Goal: Information Seeking & Learning: Learn about a topic

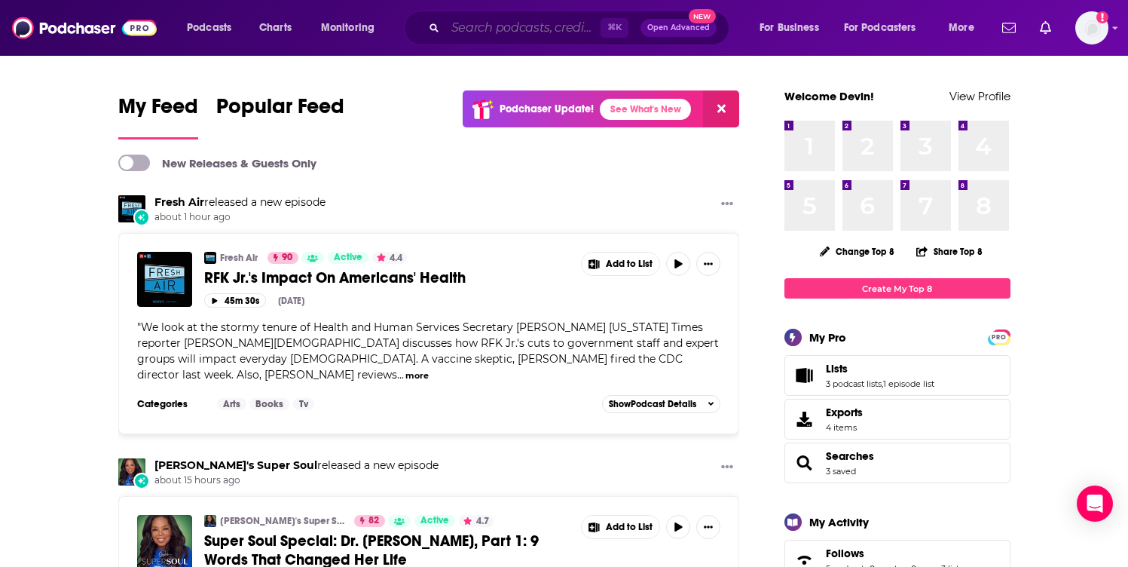
click at [527, 23] on input "Search podcasts, credits, & more..." at bounding box center [522, 28] width 155 height 24
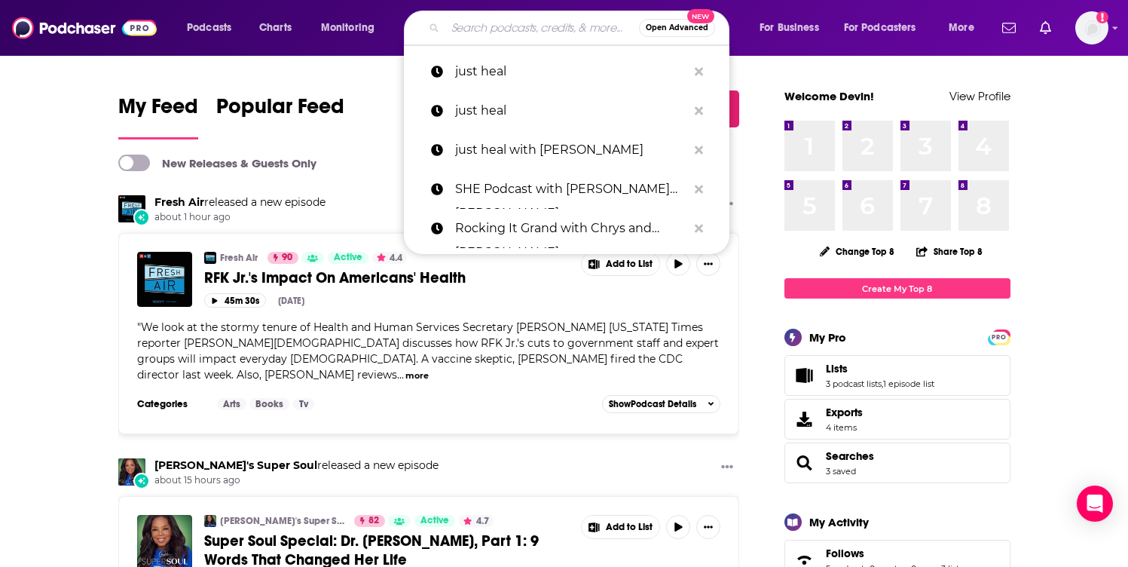
paste input "Made For This with [PERSON_NAME]"
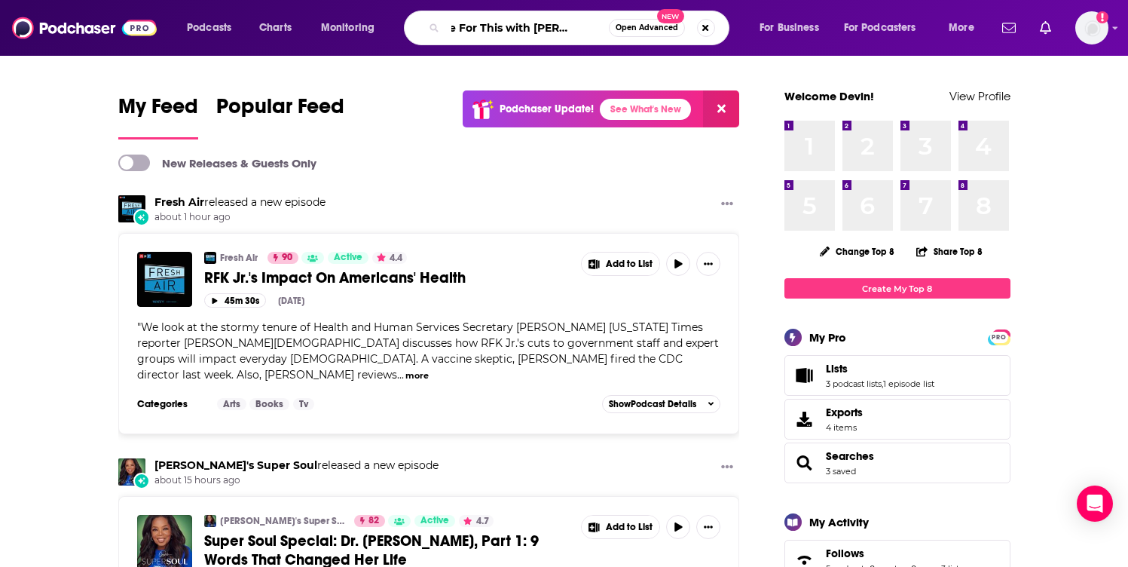
type input "Made For This with [PERSON_NAME]"
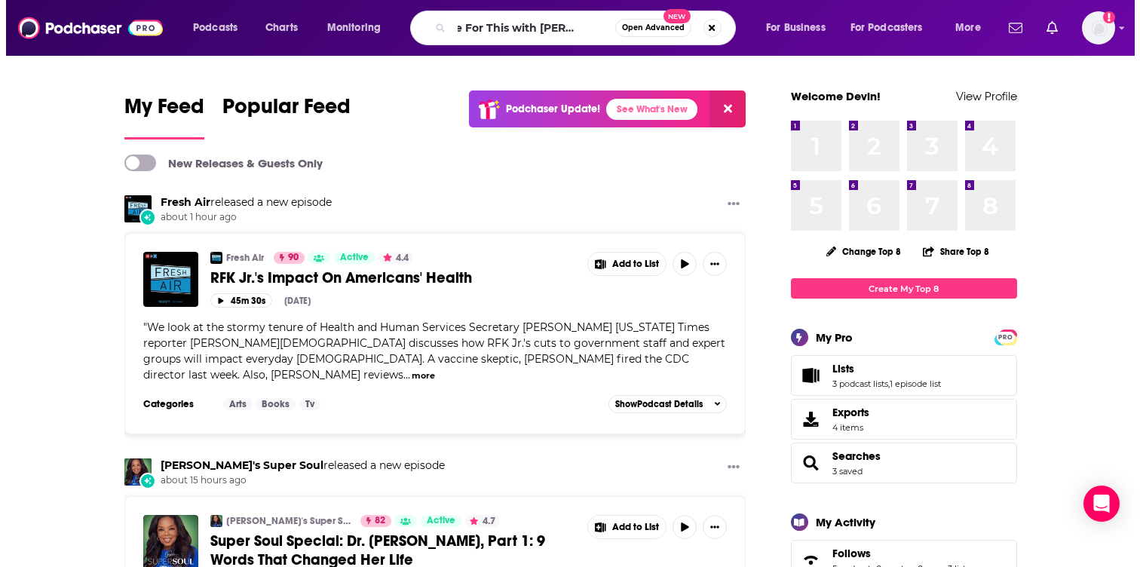
scroll to position [0, 0]
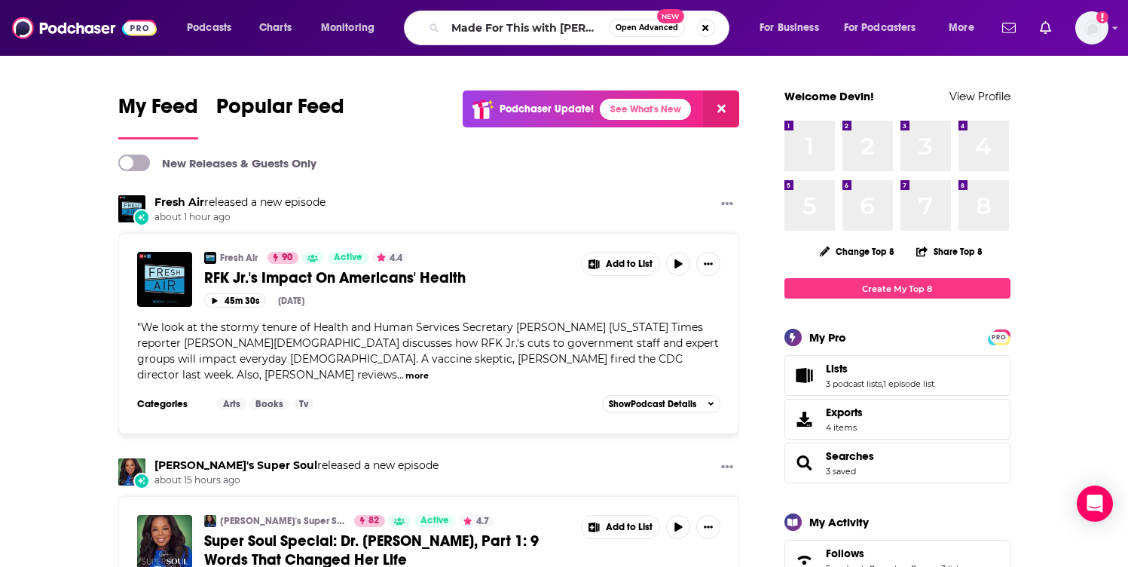
click at [648, 28] on span "Open Advanced" at bounding box center [647, 28] width 63 height 8
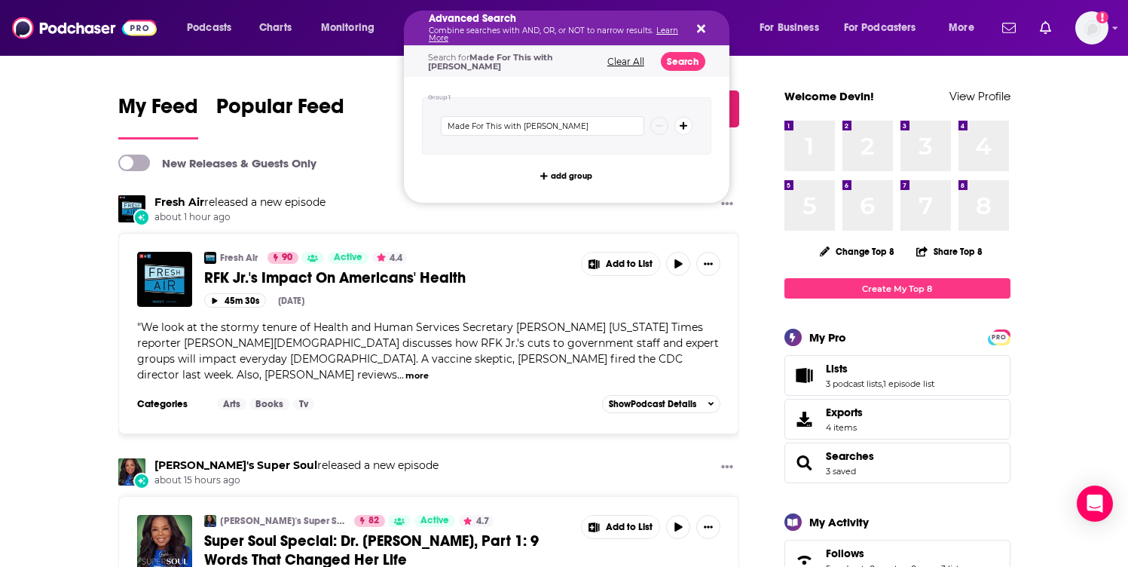
click at [704, 28] on icon "Search podcasts, credits, & more..." at bounding box center [701, 29] width 8 height 12
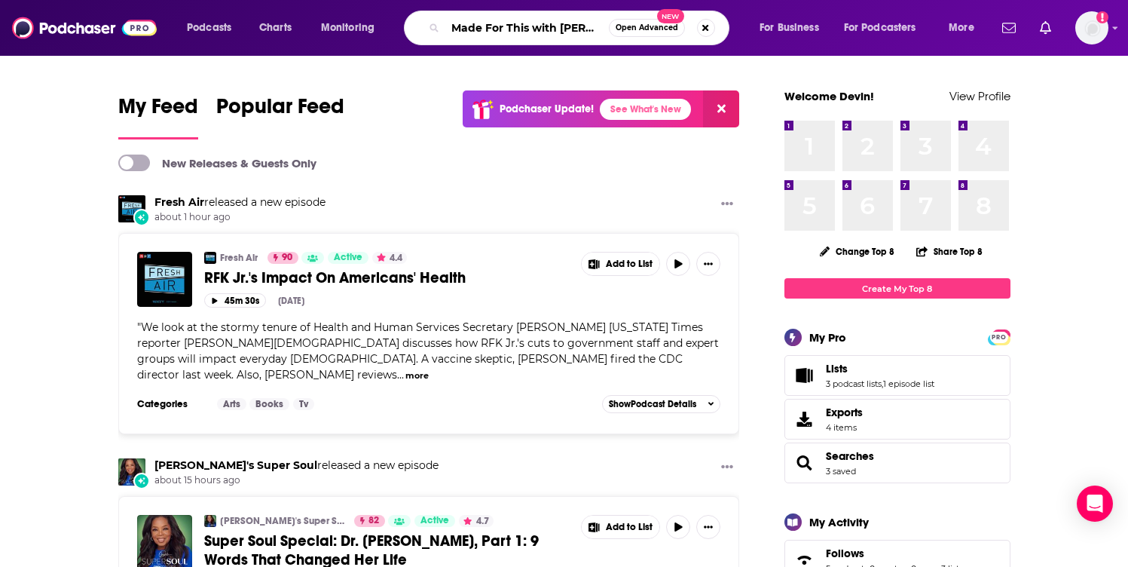
click at [560, 32] on input "Made For This with [PERSON_NAME]" at bounding box center [527, 28] width 164 height 24
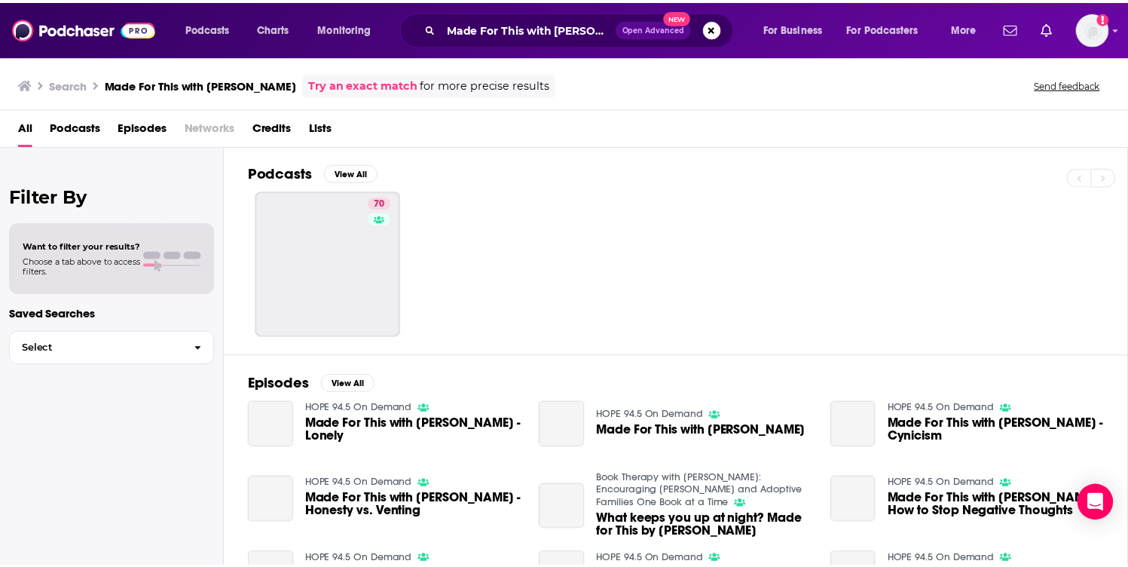
scroll to position [2, 0]
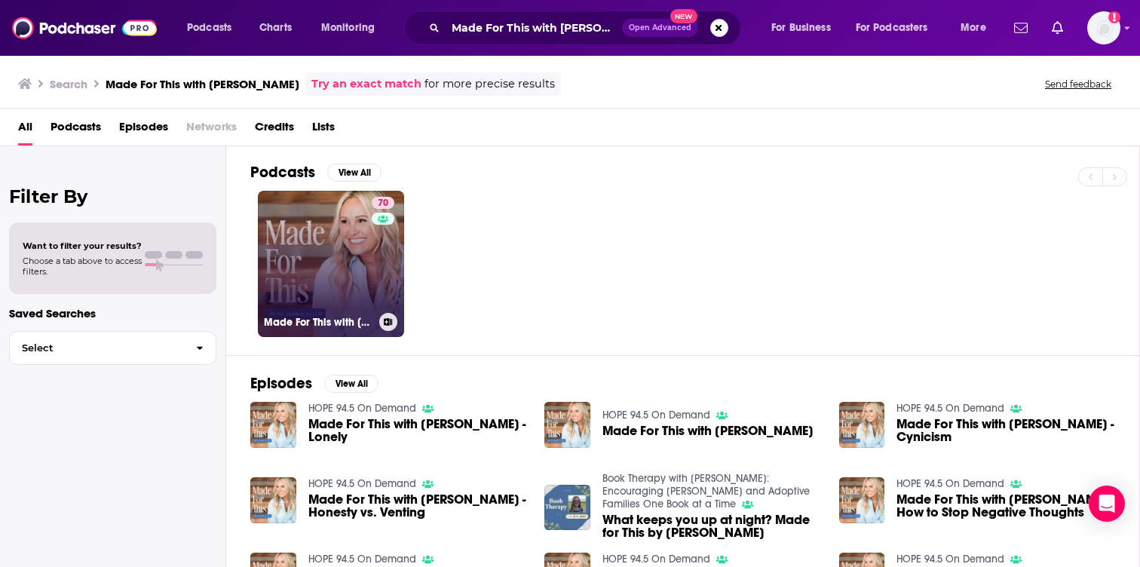
click at [375, 278] on div "70" at bounding box center [385, 255] width 26 height 116
